Goal: Task Accomplishment & Management: Complete application form

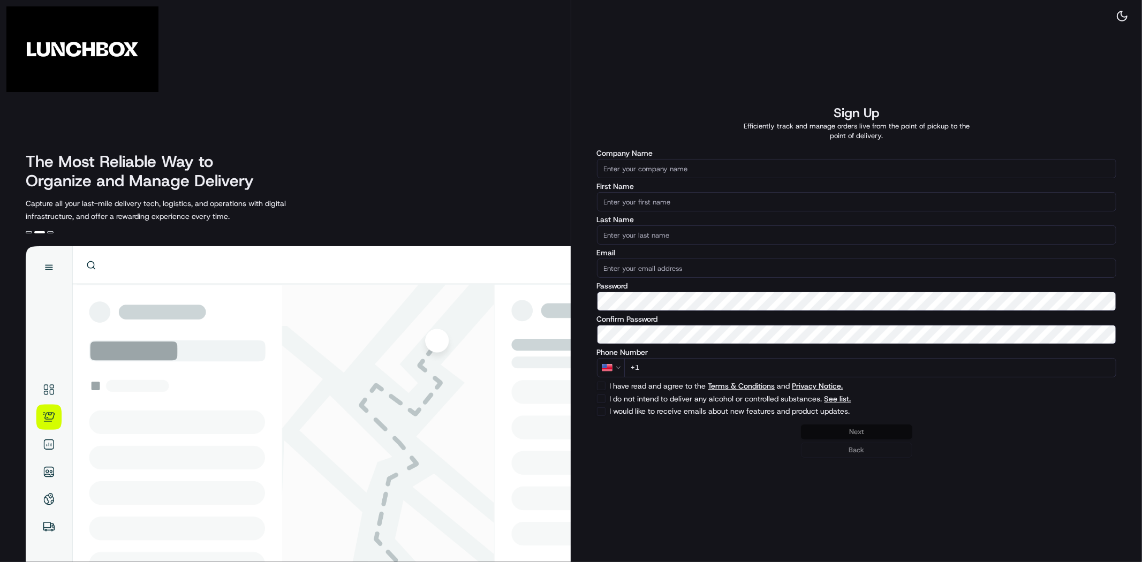
click at [748, 173] on input "Company Name" at bounding box center [857, 168] width 520 height 19
paste input "[PERSON_NAME]'s Tavern + Tap - [GEOGRAPHIC_DATA]"
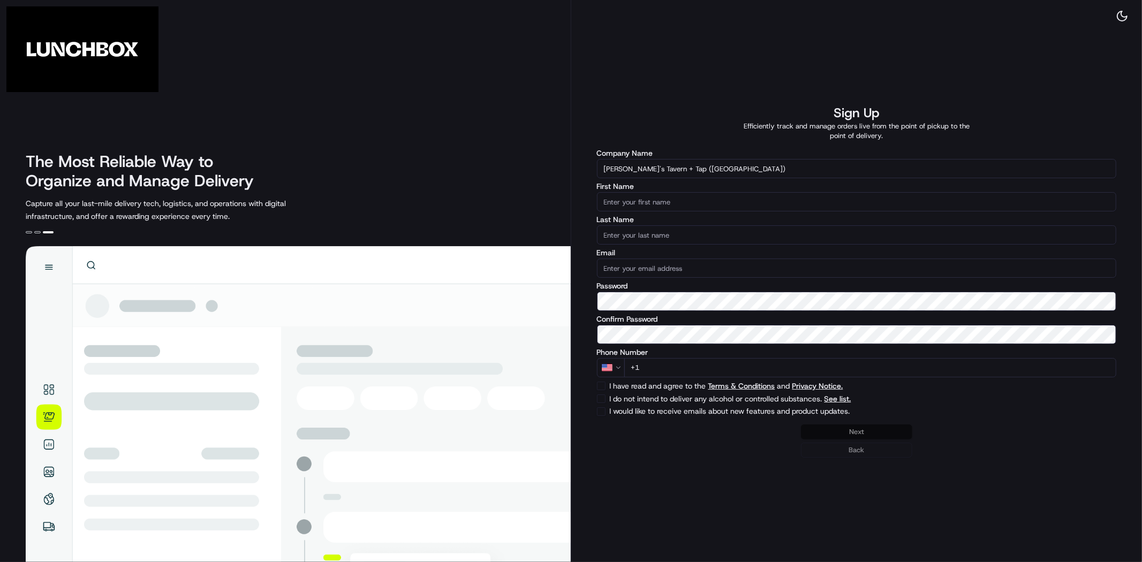
type input "[PERSON_NAME]'s Tavern + Tap ([GEOGRAPHIC_DATA])"
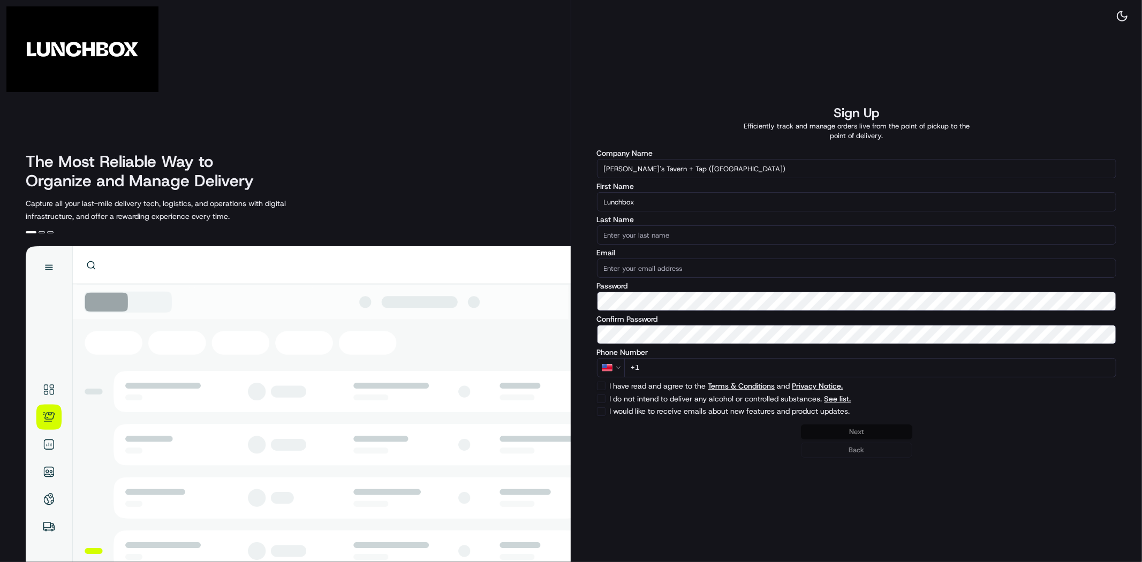
type input "Lunchbox"
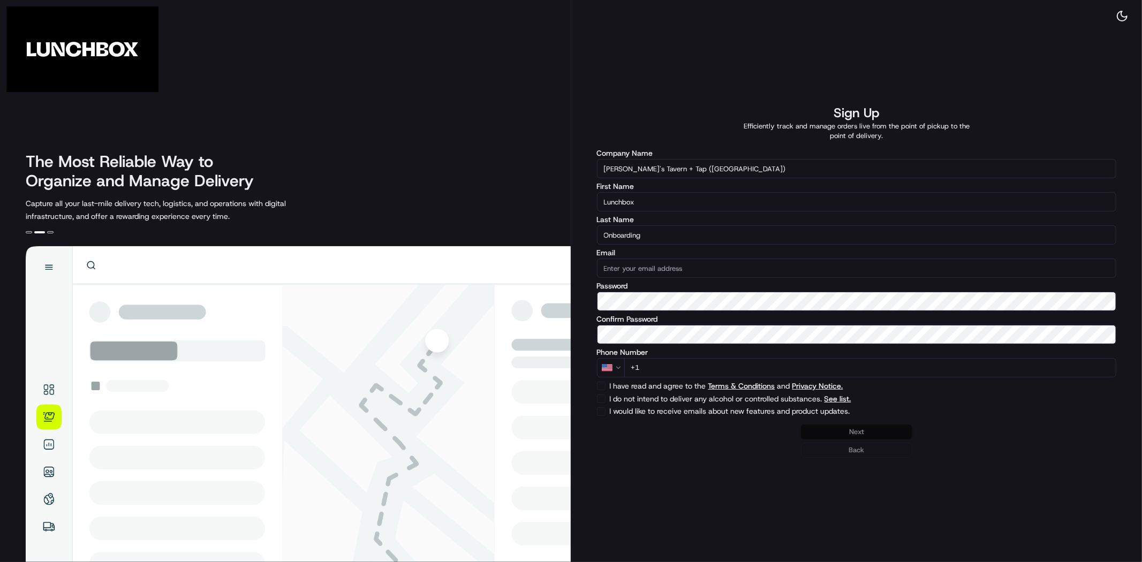
type input "Onboarding"
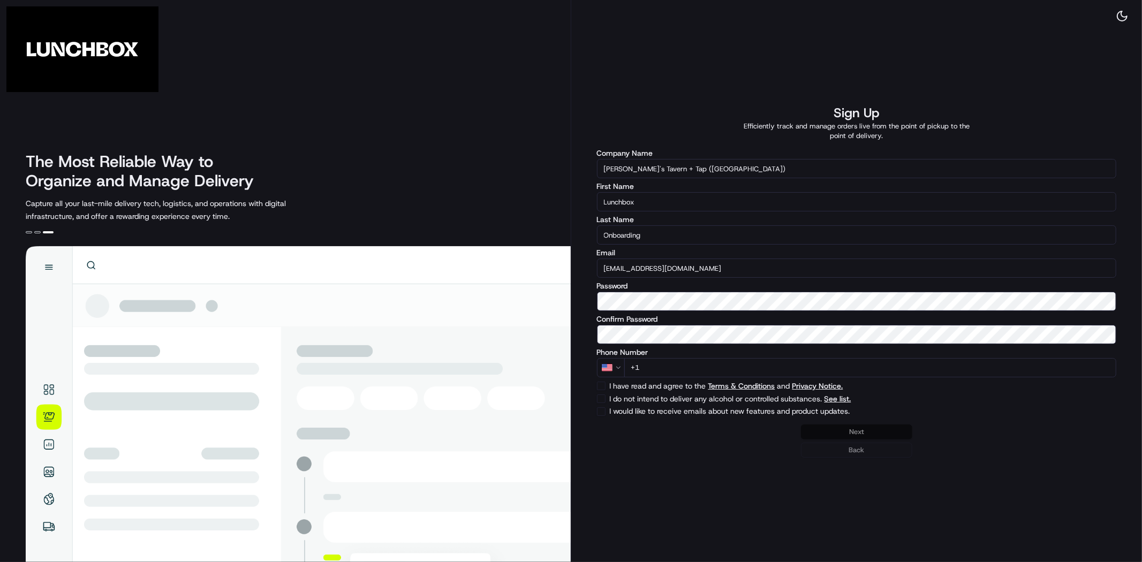
type input "[EMAIL_ADDRESS][DOMAIN_NAME]"
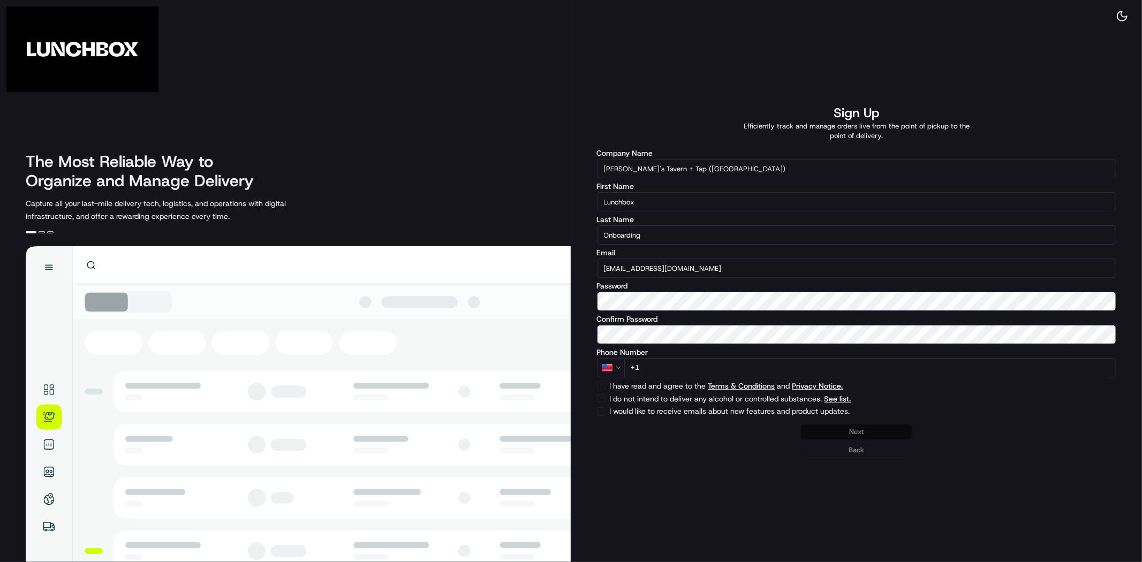
click at [1049, 477] on div "Sign Up Efficiently track and manage orders live from the point of pickup to th…" at bounding box center [856, 281] width 571 height 562
click at [792, 361] on input "+1" at bounding box center [870, 367] width 492 height 19
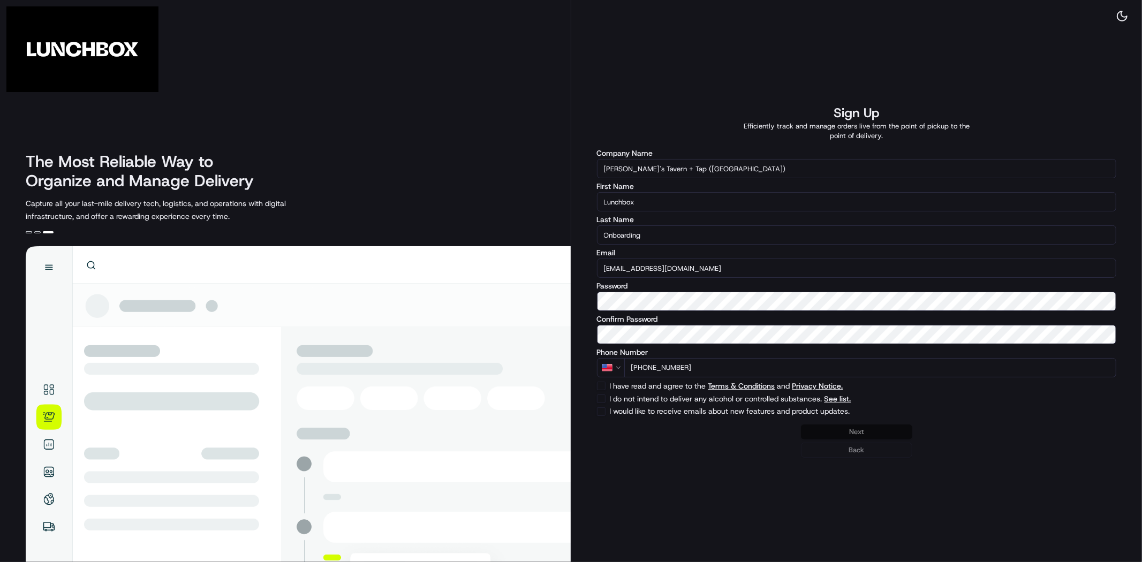
type input "[PHONE_NUMBER]"
click at [599, 386] on button "I have read and agree to the Terms & Conditions and Privacy Notice." at bounding box center [601, 386] width 9 height 9
checkbox input "true"
click at [600, 394] on button "I do not intend to deliver any alcohol or controlled substances. See list." at bounding box center [601, 398] width 9 height 9
checkbox input "true"
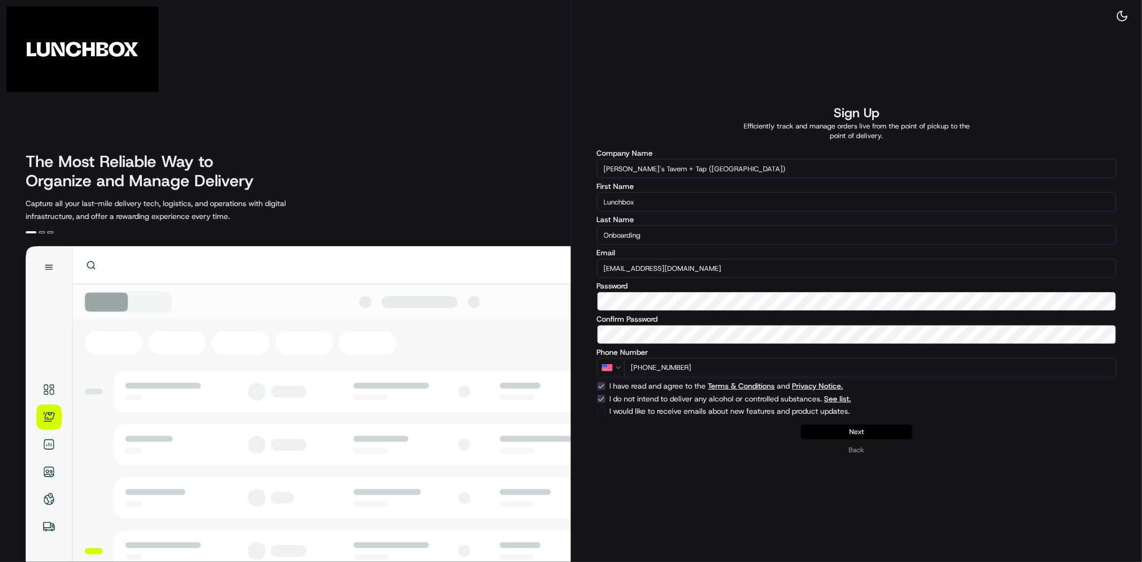
click at [876, 429] on button "Next" at bounding box center [856, 431] width 111 height 15
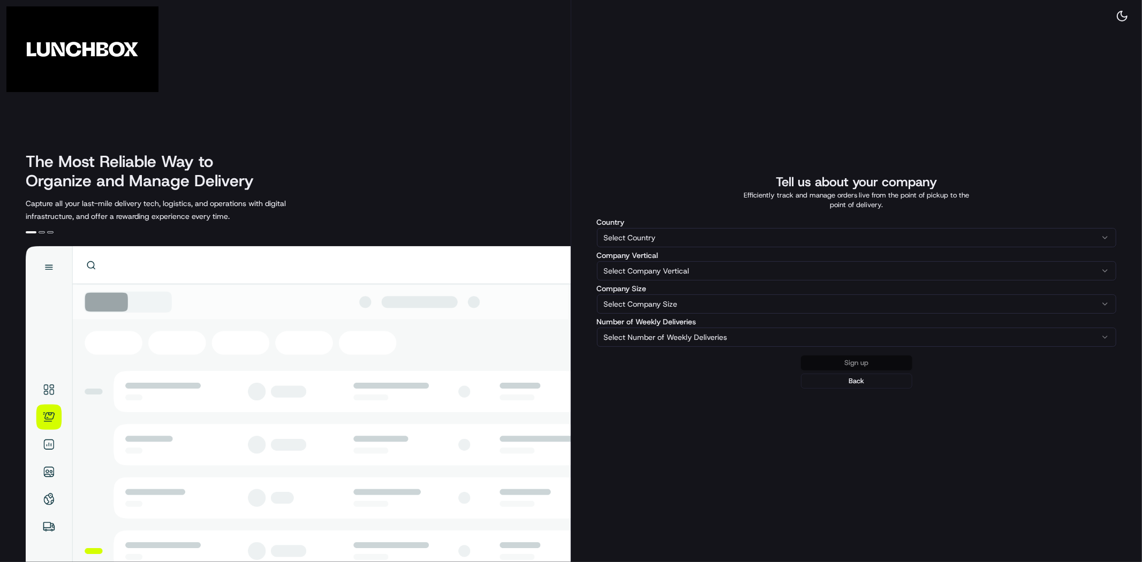
click at [628, 242] on html "The Most Reliable Way to Organize and Manage Delivery Capture all your last-mil…" at bounding box center [571, 281] width 1142 height 562
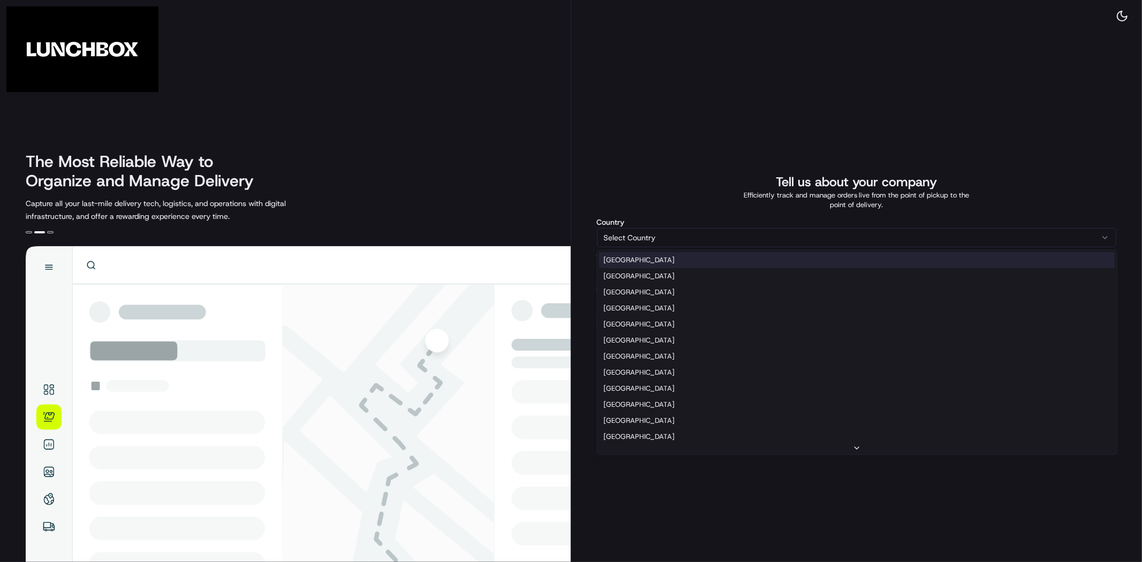
select select "US"
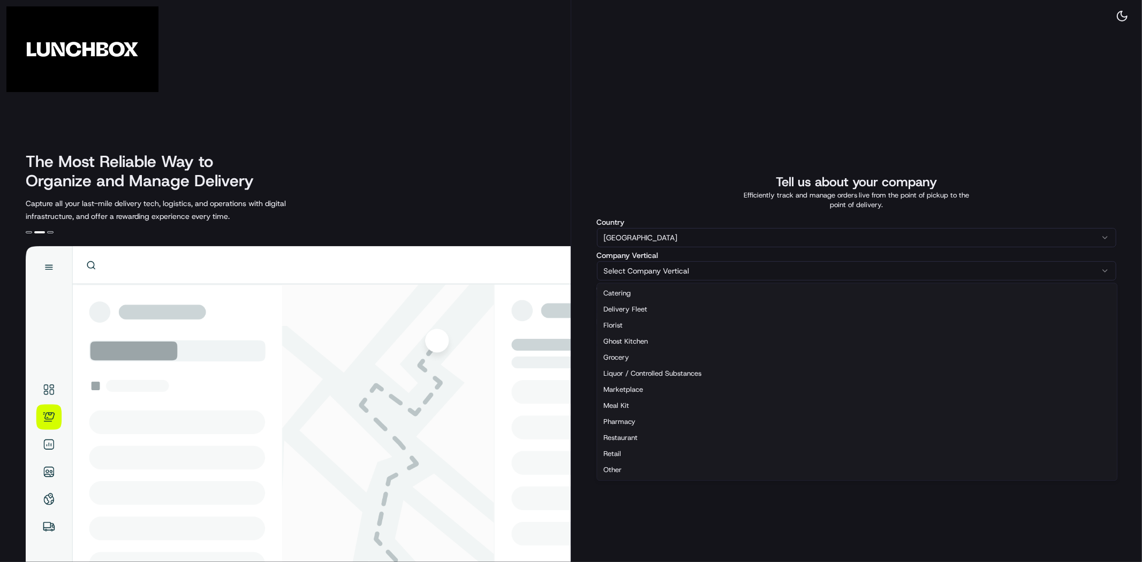
click at [617, 268] on html "The Most Reliable Way to Organize and Manage Delivery Capture all your last-mil…" at bounding box center [571, 281] width 1142 height 562
select select "Restaurant"
click at [621, 300] on html "The Most Reliable Way to Organize and Manage Delivery Capture all your last-mil…" at bounding box center [571, 281] width 1142 height 562
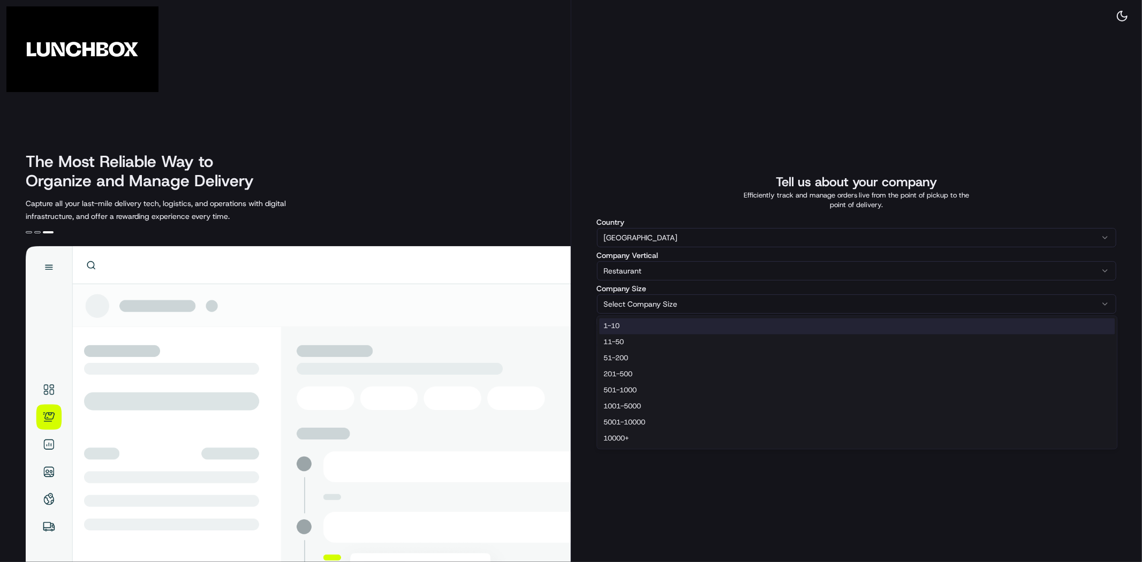
select select "1-10"
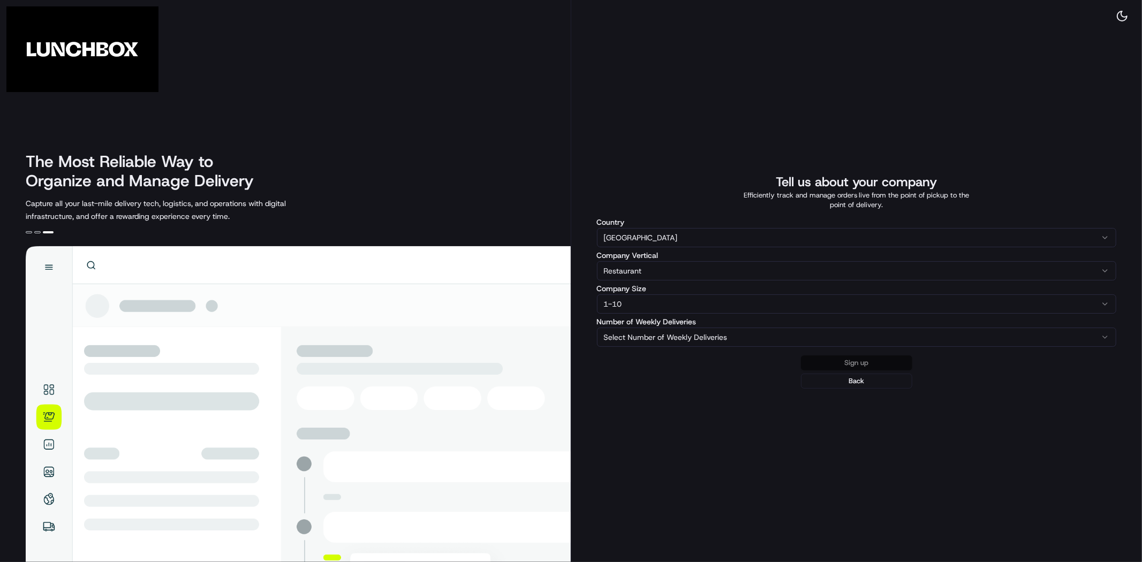
click at [610, 337] on html "The Most Reliable Way to Organize and Manage Delivery Capture all your last-mil…" at bounding box center [571, 281] width 1142 height 562
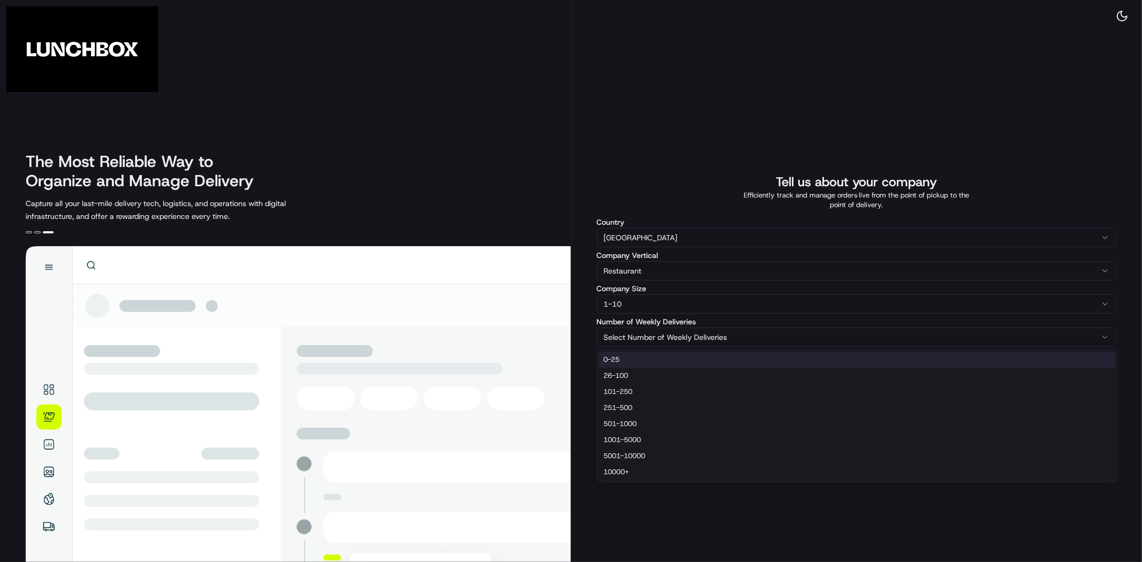
select select "0-25"
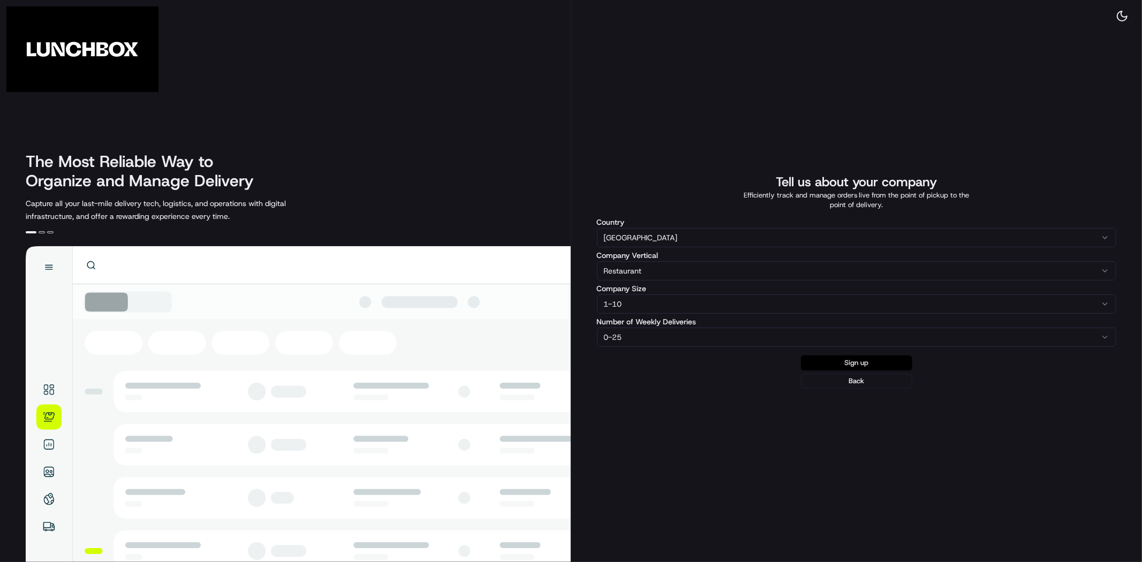
click at [840, 362] on button "Sign up" at bounding box center [856, 362] width 111 height 15
